Goal: Transaction & Acquisition: Obtain resource

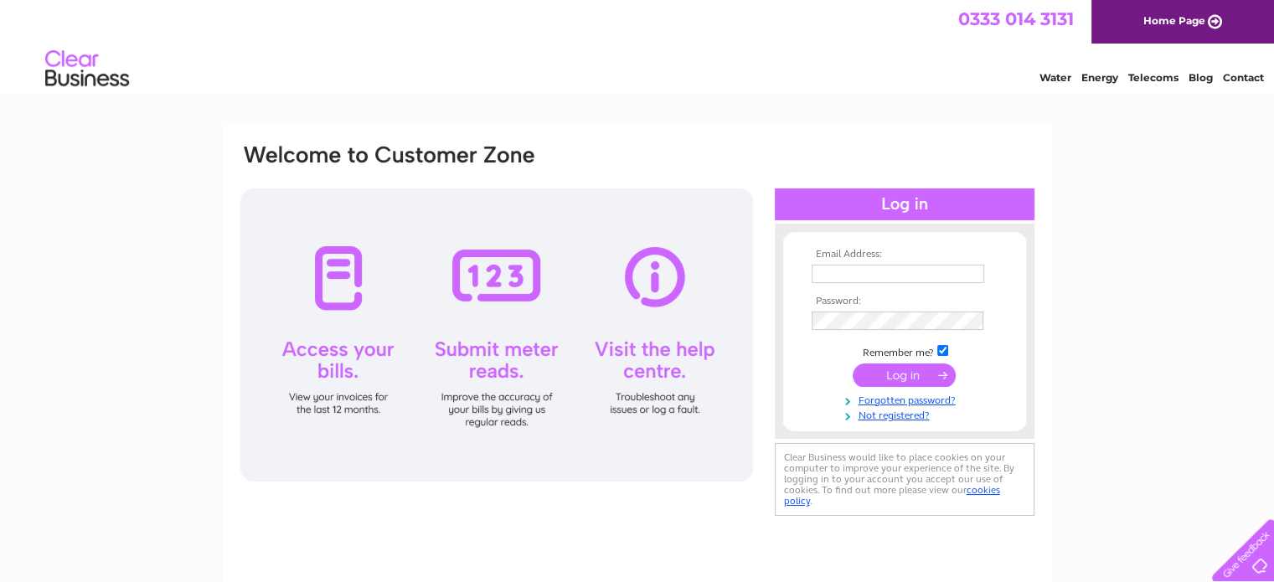
type input "[EMAIL_ADDRESS][DOMAIN_NAME]"
click at [885, 369] on input "submit" at bounding box center [904, 375] width 103 height 23
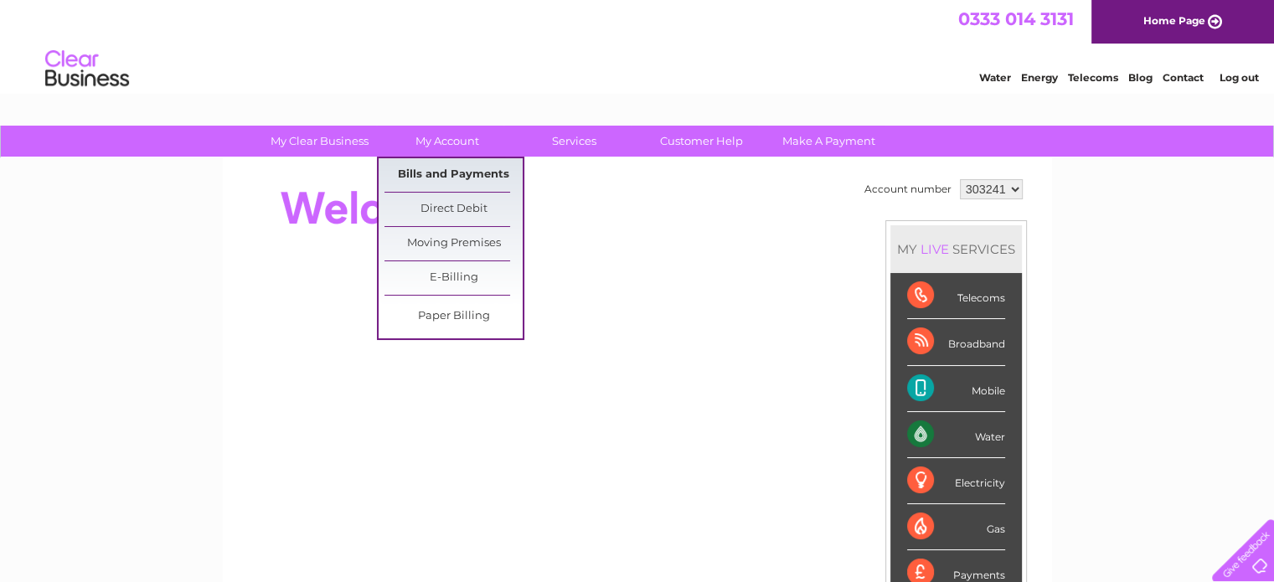
click at [457, 175] on link "Bills and Payments" at bounding box center [453, 175] width 138 height 34
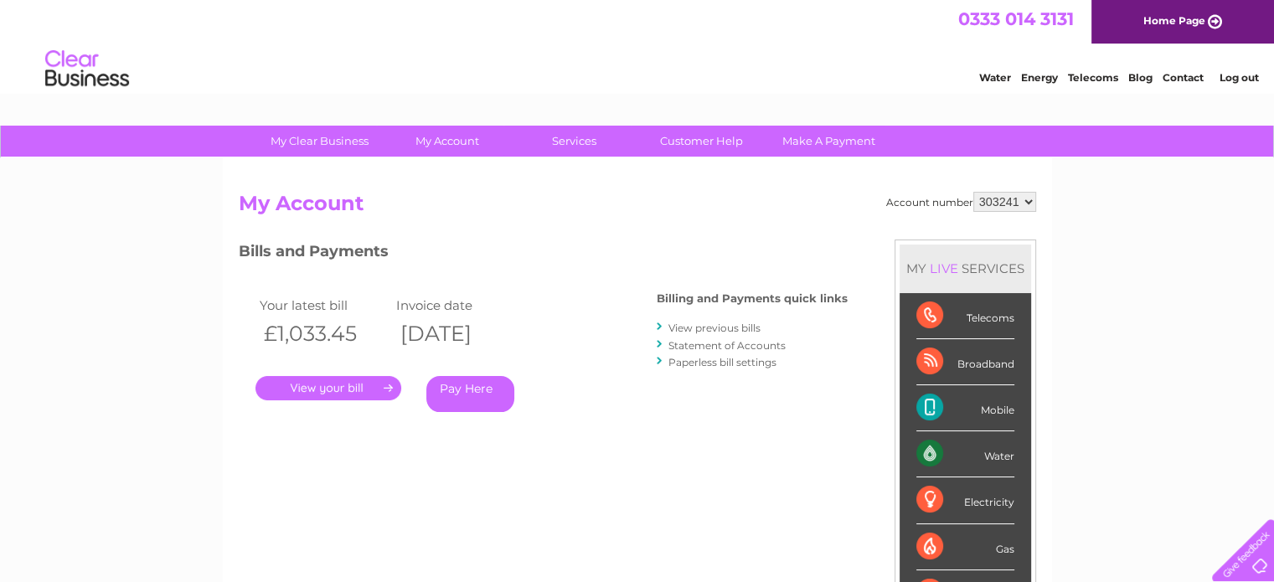
click at [367, 384] on link "." at bounding box center [328, 388] width 146 height 24
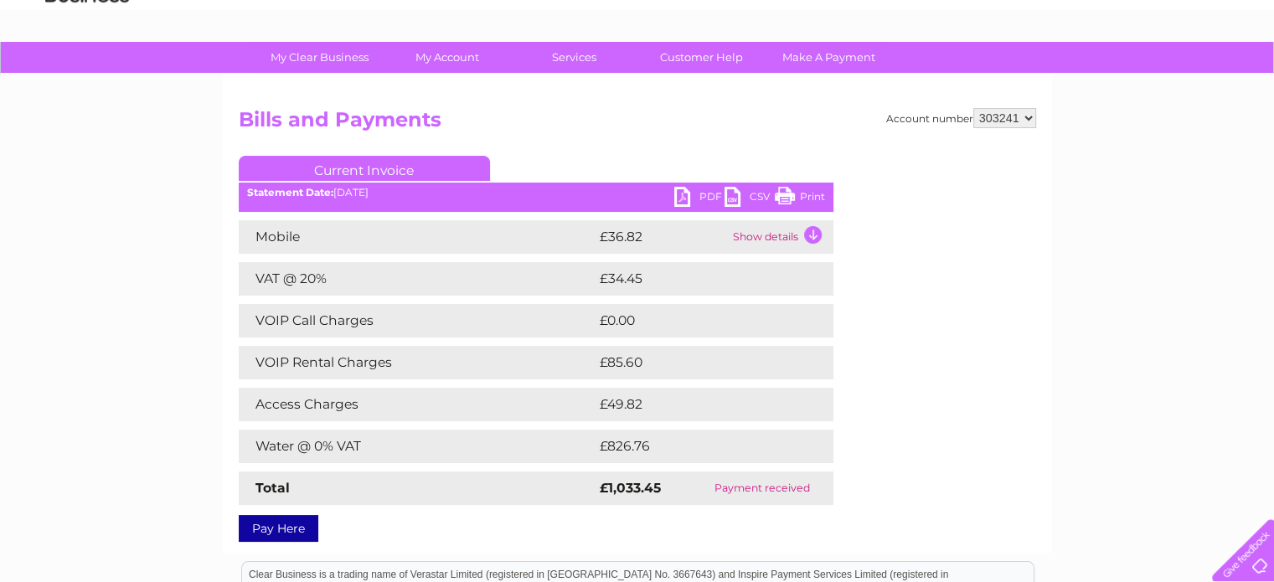
scroll to position [84, 0]
click at [706, 193] on link "PDF" at bounding box center [699, 199] width 50 height 24
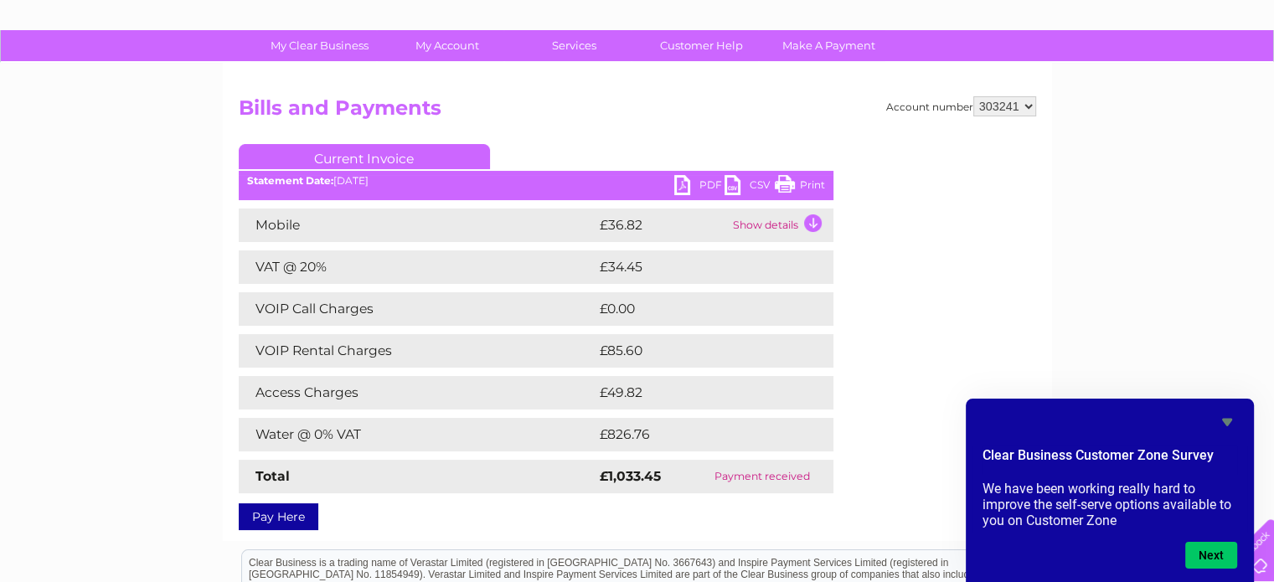
scroll to position [0, 0]
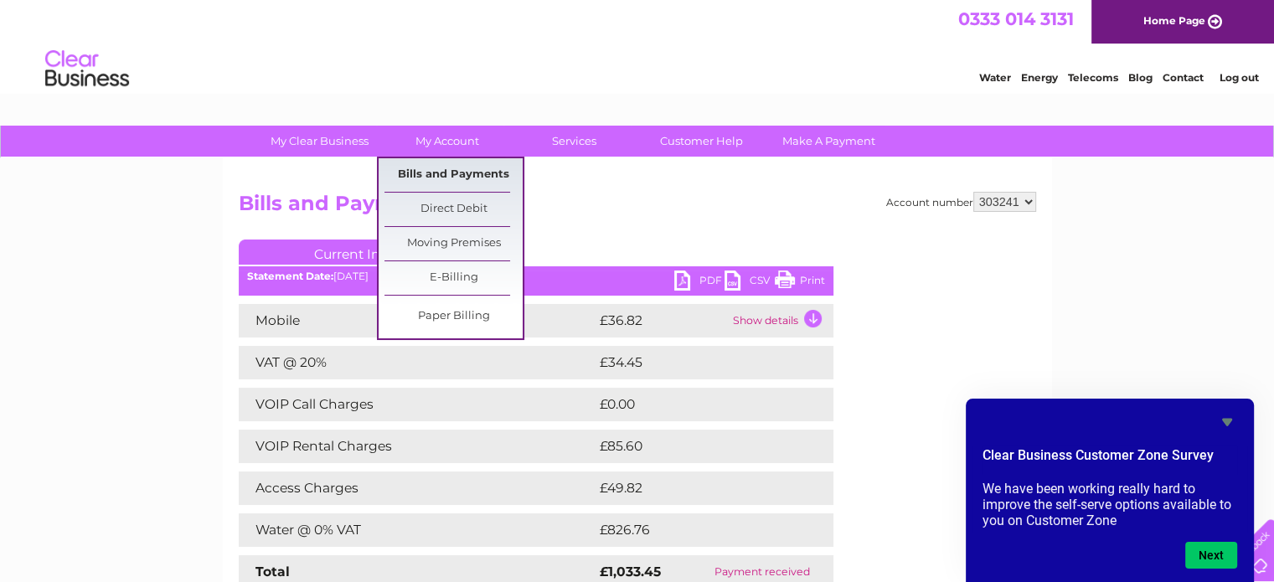
click at [458, 167] on link "Bills and Payments" at bounding box center [453, 175] width 138 height 34
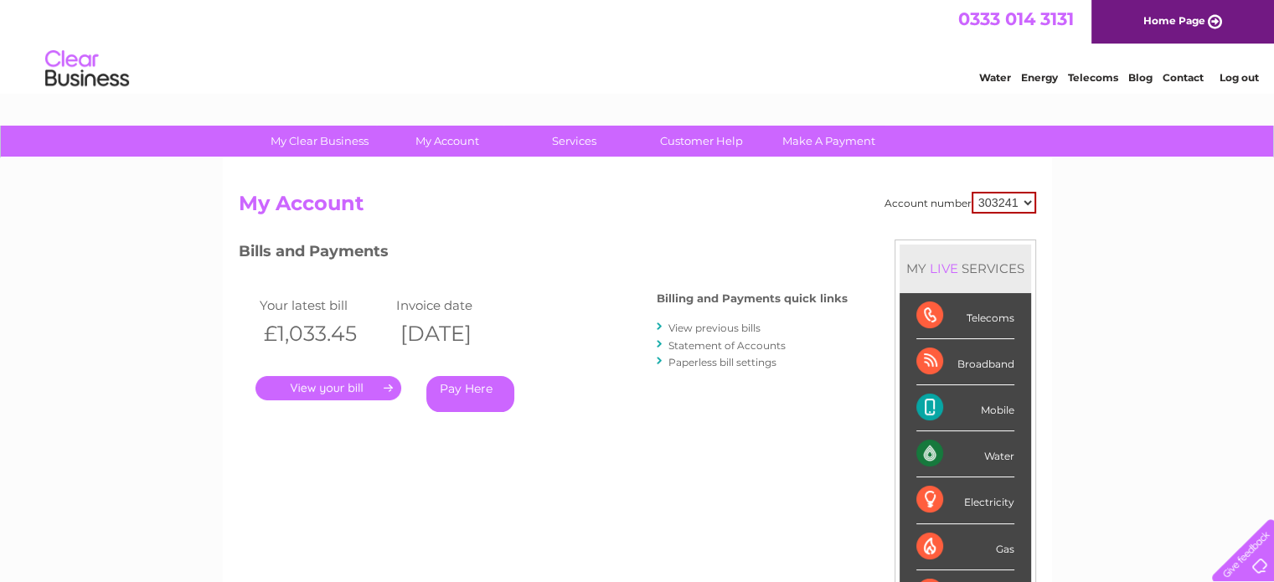
click at [700, 325] on link "View previous bills" at bounding box center [714, 328] width 92 height 13
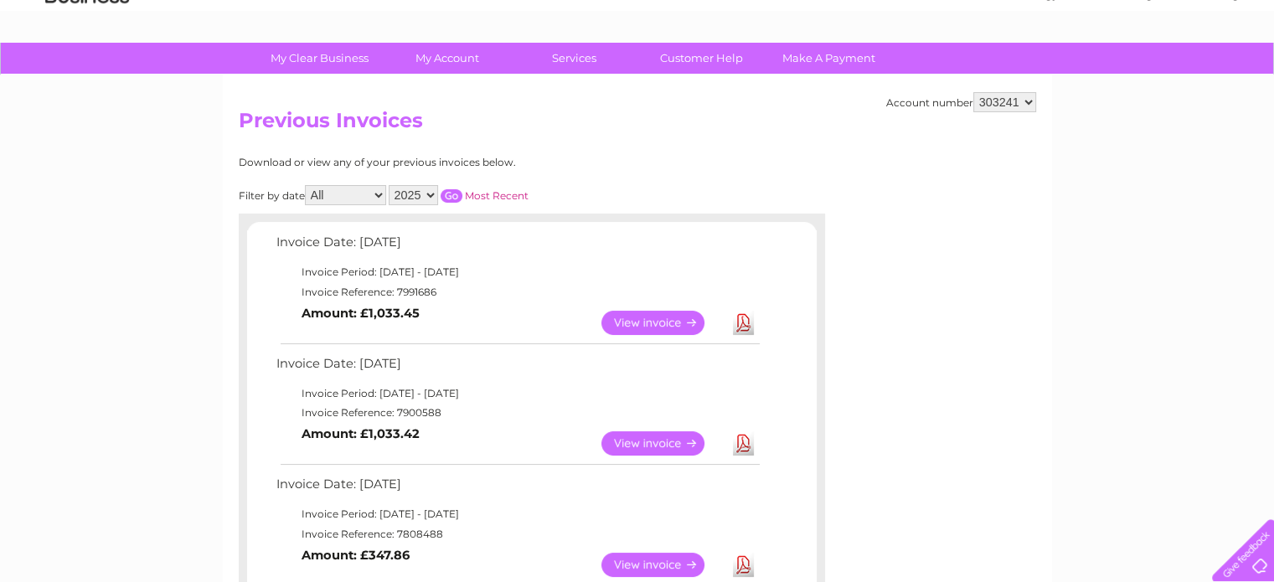
scroll to position [84, 0]
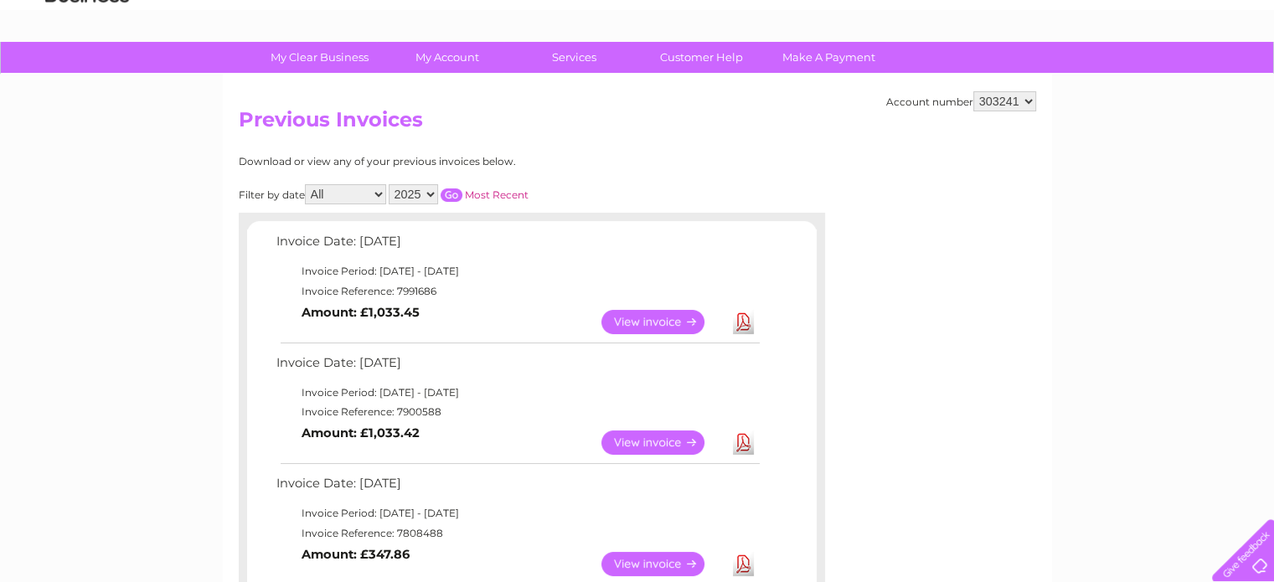
click at [738, 441] on link "Download" at bounding box center [743, 443] width 21 height 24
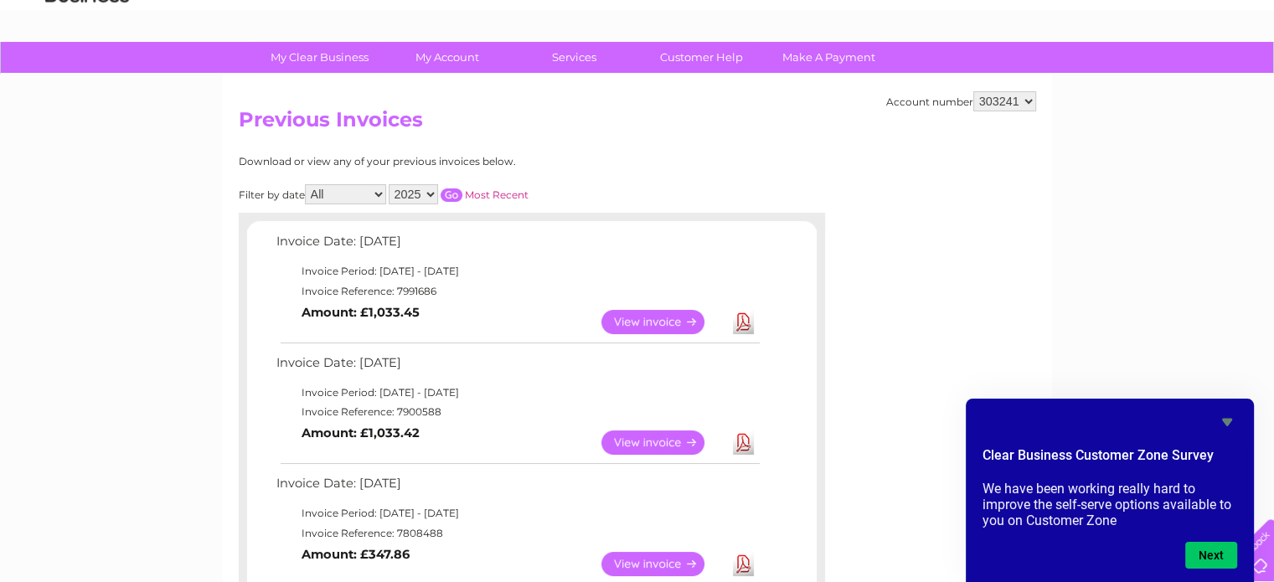
click at [750, 565] on link "Download" at bounding box center [743, 564] width 21 height 24
